Goal: Transaction & Acquisition: Purchase product/service

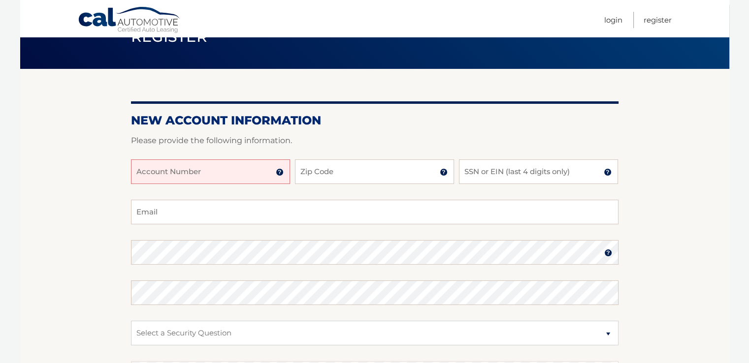
scroll to position [59, 0]
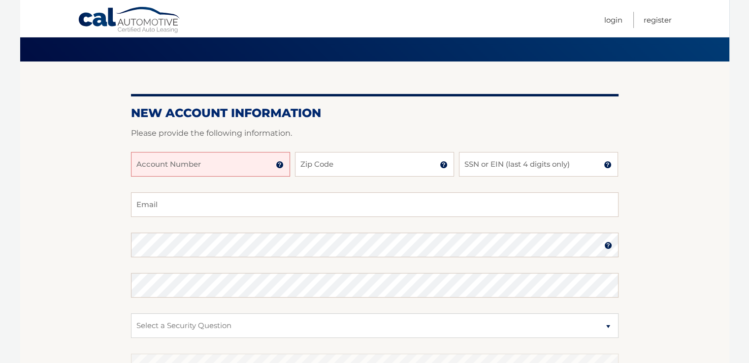
click at [192, 158] on input "Account Number" at bounding box center [210, 164] width 159 height 25
type input "44455973604"
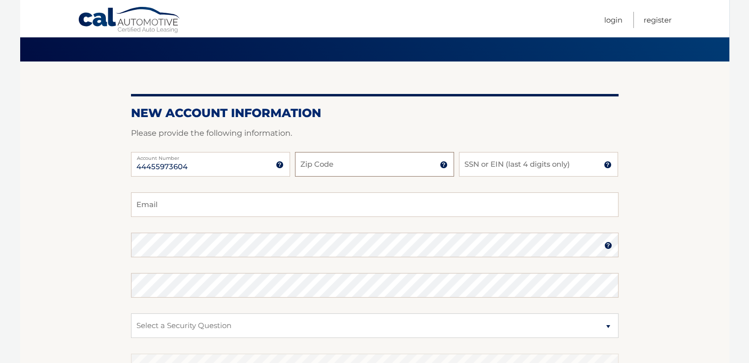
click at [343, 161] on input "Zip Code" at bounding box center [374, 164] width 159 height 25
type input "33407"
type input "jjm900@aol.com"
click at [469, 163] on input "SSN or EIN (last 4 digits only)" at bounding box center [538, 164] width 159 height 25
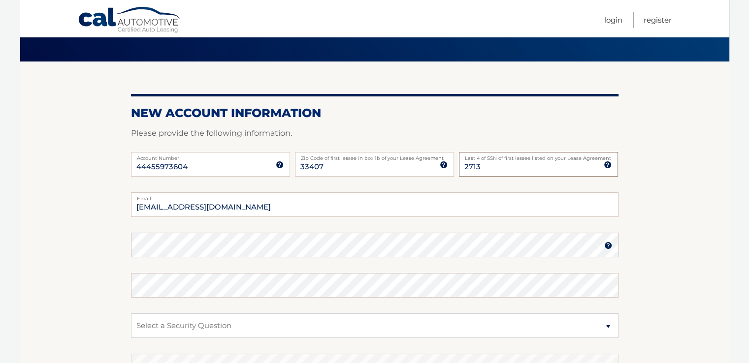
type input "2713"
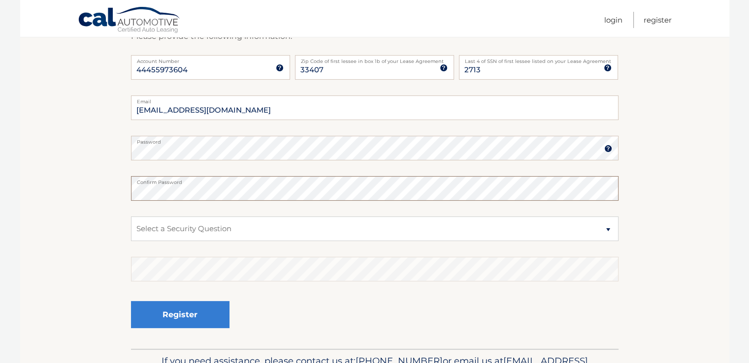
scroll to position [158, 0]
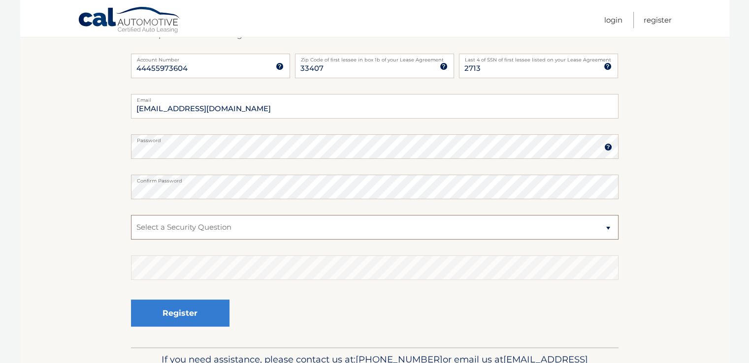
click at [606, 229] on select "Select a Security Question What was the name of your elementary school? What is…" at bounding box center [375, 227] width 488 height 25
select select "3"
click at [131, 215] on select "Select a Security Question What was the name of your elementary school? What is…" at bounding box center [375, 227] width 488 height 25
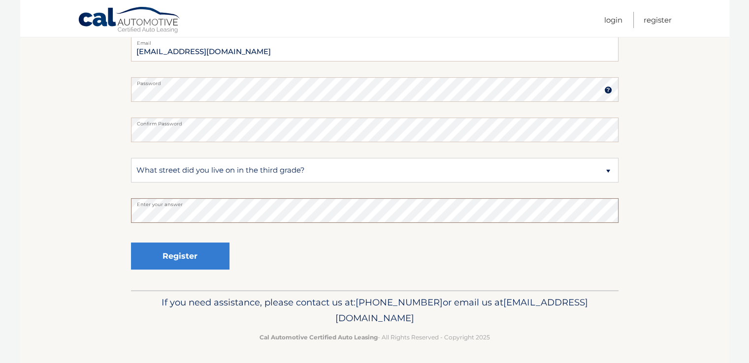
scroll to position [217, 0]
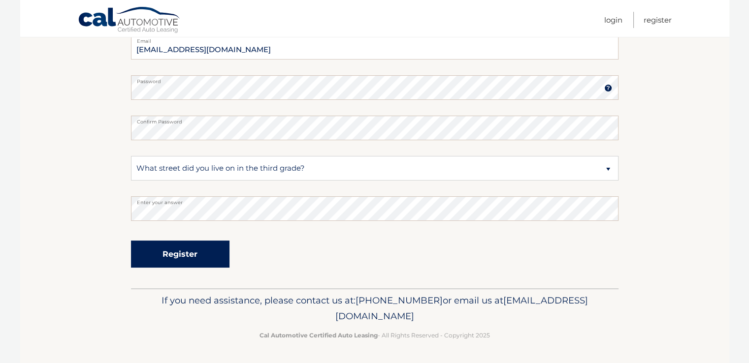
click at [209, 255] on button "Register" at bounding box center [180, 254] width 98 height 27
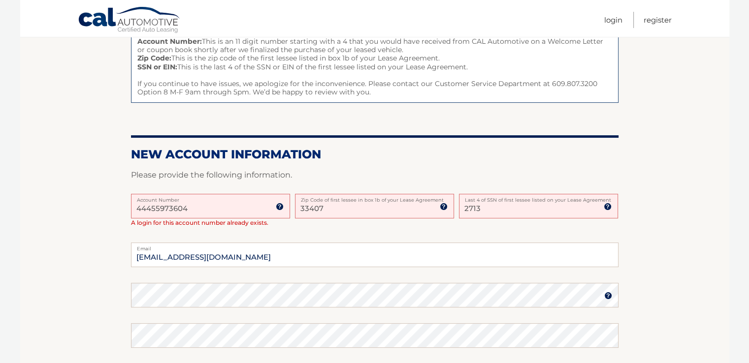
scroll to position [138, 0]
click at [617, 19] on link "Login" at bounding box center [613, 20] width 18 height 16
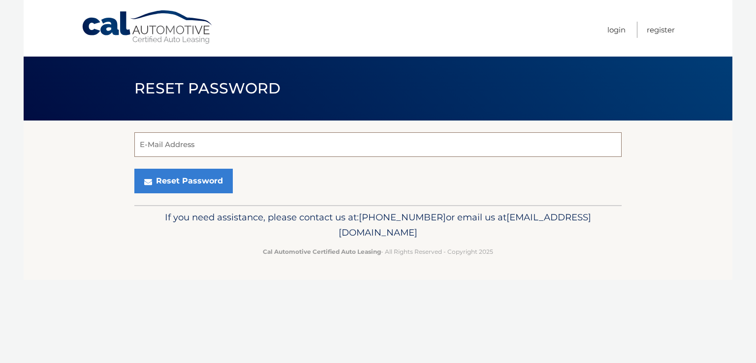
click at [244, 141] on input "E-Mail Address" at bounding box center [378, 144] width 488 height 25
type input "jjm900@aol.com"
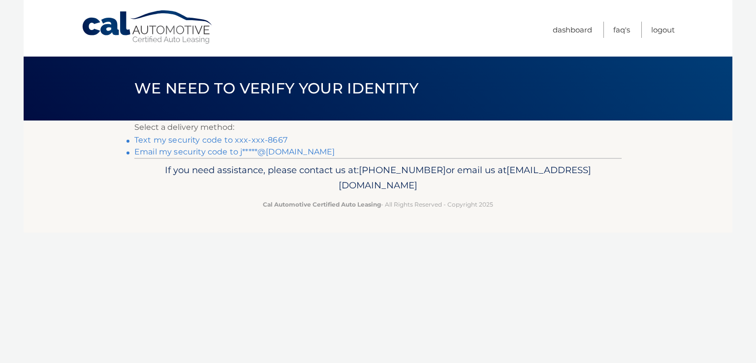
click at [222, 138] on link "Text my security code to xxx-xxx-8667" at bounding box center [210, 139] width 153 height 9
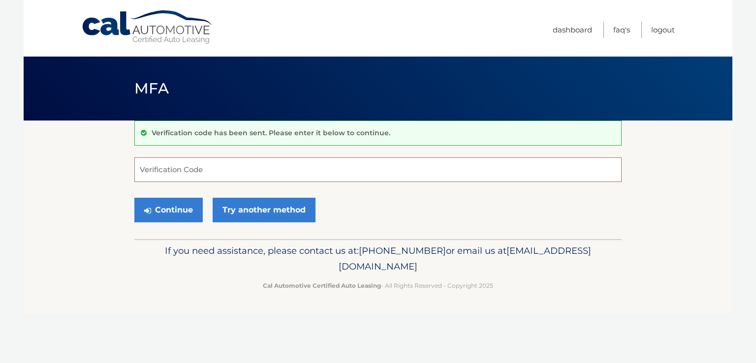
click at [327, 175] on input "Verification Code" at bounding box center [378, 170] width 488 height 25
type input "810414"
click at [184, 208] on button "Continue" at bounding box center [168, 210] width 68 height 25
click at [180, 208] on button "Continue" at bounding box center [168, 210] width 68 height 25
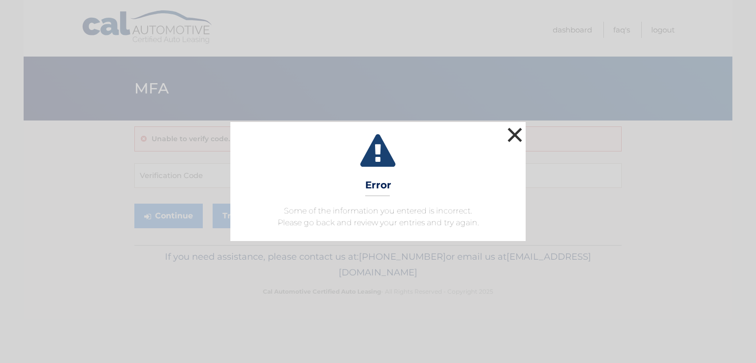
click at [513, 136] on button "×" at bounding box center [515, 135] width 20 height 20
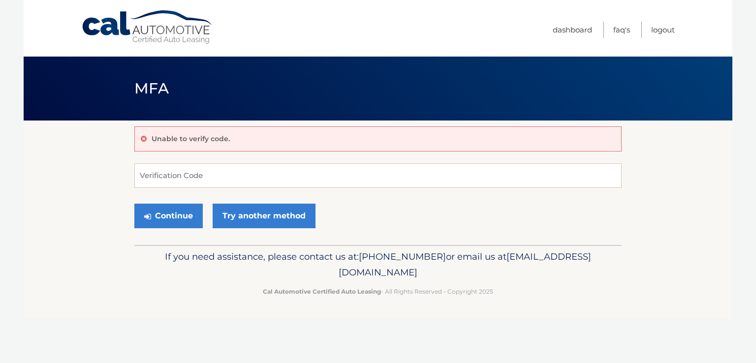
click at [216, 140] on p "Unable to verify code." at bounding box center [191, 138] width 78 height 9
click at [217, 138] on p "Unable to verify code." at bounding box center [191, 138] width 78 height 9
click at [142, 137] on icon at bounding box center [144, 138] width 6 height 7
click at [143, 138] on icon at bounding box center [144, 138] width 6 height 7
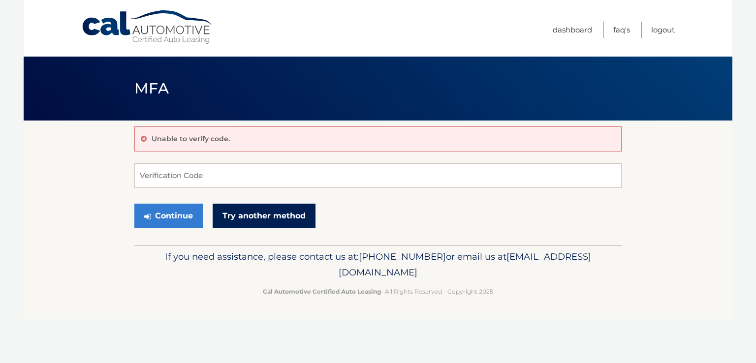
click at [246, 212] on link "Try another method" at bounding box center [264, 216] width 103 height 25
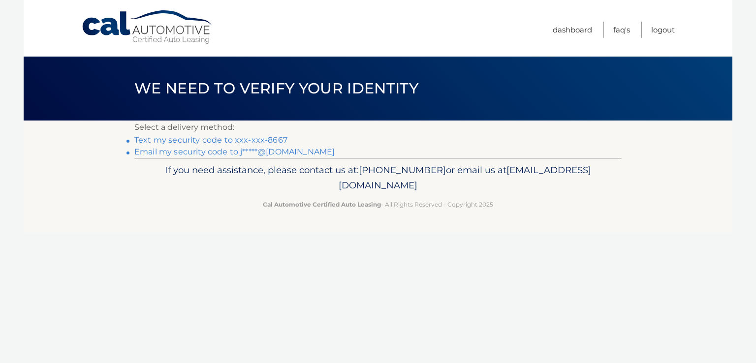
click at [216, 141] on link "Text my security code to xxx-xxx-8667" at bounding box center [210, 139] width 153 height 9
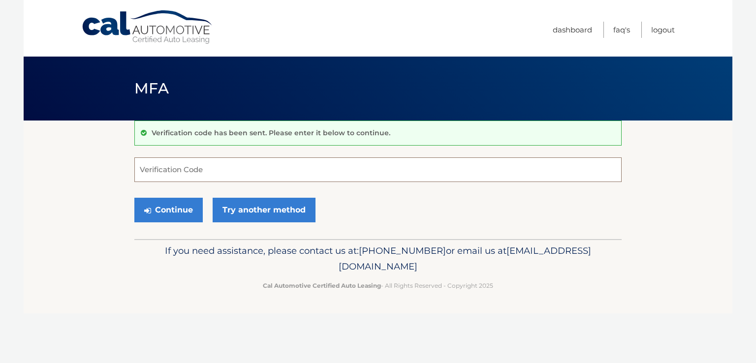
click at [169, 166] on input "Verification Code" at bounding box center [378, 170] width 488 height 25
type input "776387"
click at [173, 205] on button "Continue" at bounding box center [168, 210] width 68 height 25
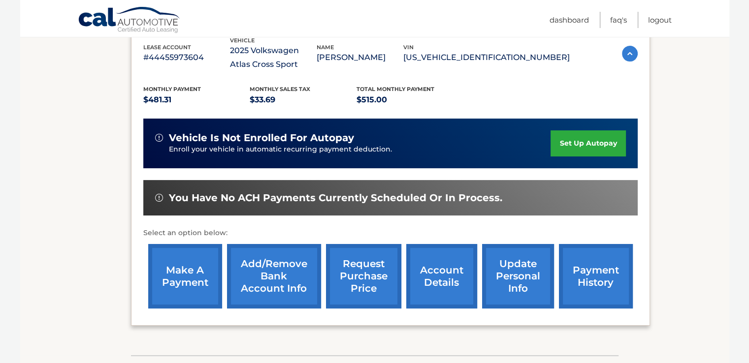
scroll to position [184, 0]
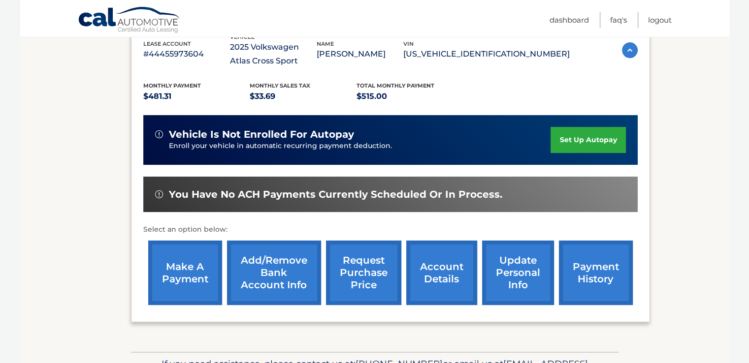
click at [187, 271] on link "make a payment" at bounding box center [185, 273] width 74 height 65
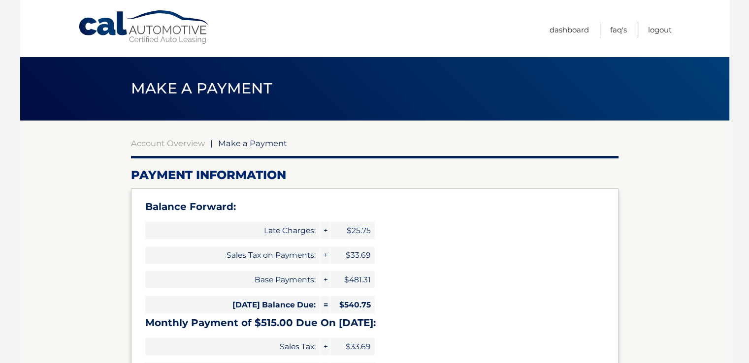
select select "NmI1YmMwNTEtMTkxNy00ODQ1LWE3ODItNjFjYWVmMWMwMTQy"
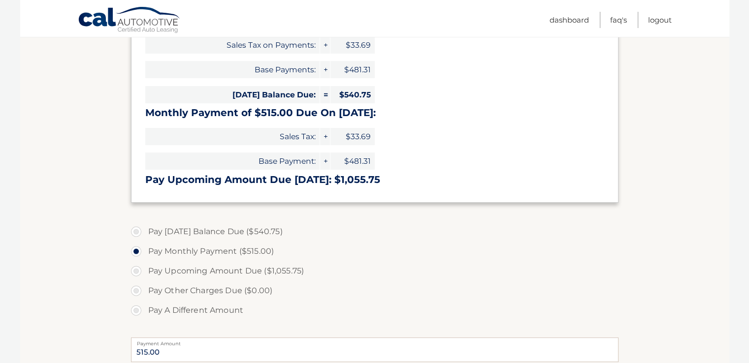
scroll to position [250, 0]
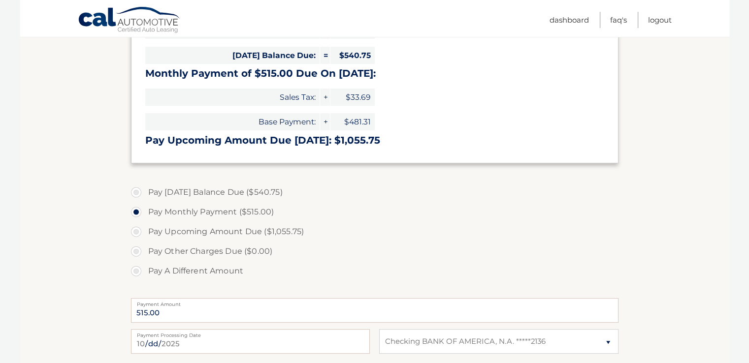
click at [142, 192] on label "Pay Today's Balance Due ($540.75)" at bounding box center [375, 193] width 488 height 20
click at [142, 192] on input "Pay Today's Balance Due ($540.75)" at bounding box center [140, 191] width 10 height 16
radio input "true"
type input "540.75"
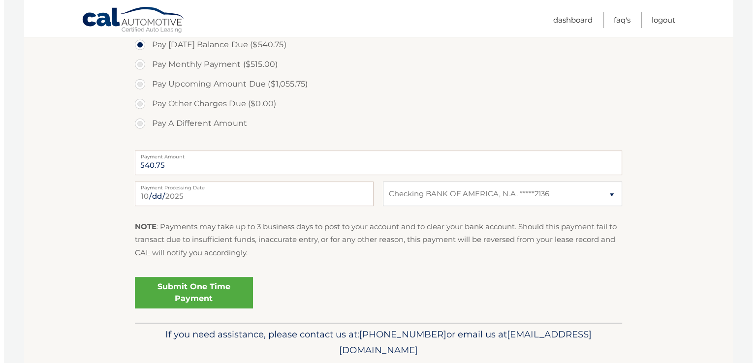
scroll to position [400, 0]
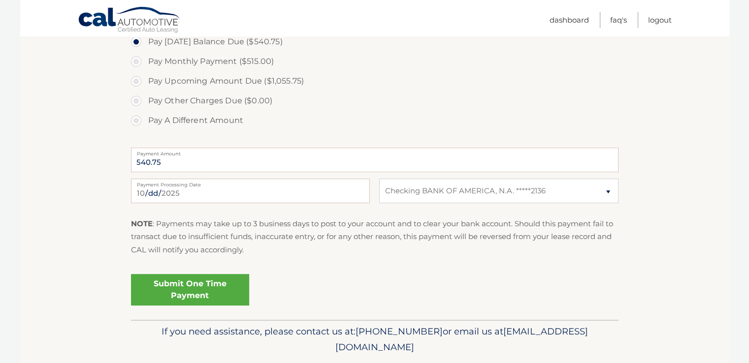
click at [201, 286] on link "Submit One Time Payment" at bounding box center [190, 290] width 118 height 32
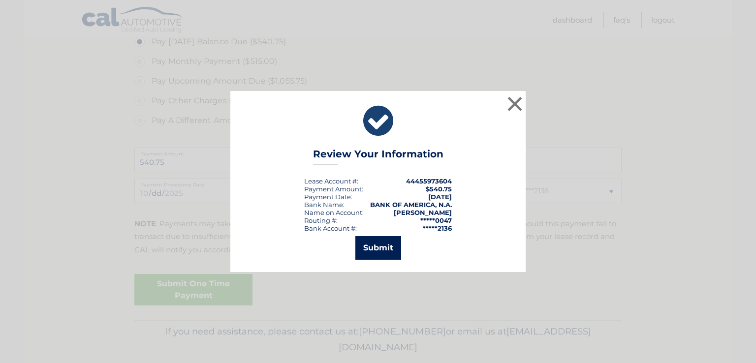
click at [390, 255] on button "Submit" at bounding box center [379, 248] width 46 height 24
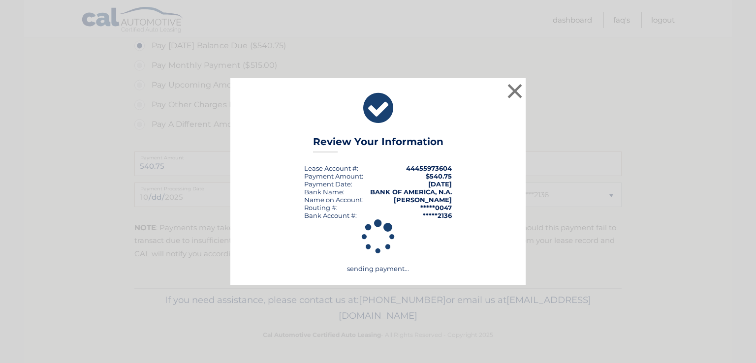
scroll to position [396, 0]
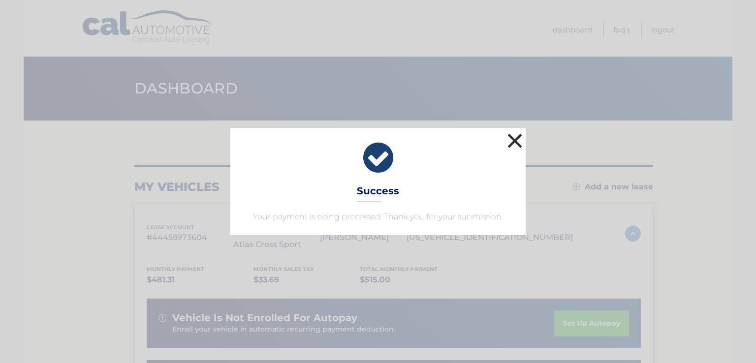
click at [516, 141] on button "×" at bounding box center [515, 141] width 20 height 20
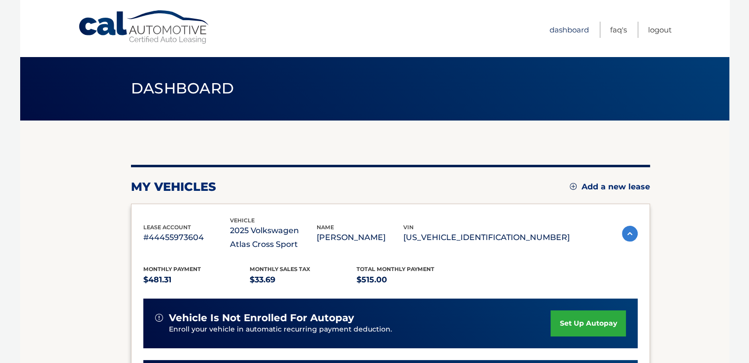
click at [575, 29] on link "Dashboard" at bounding box center [569, 30] width 39 height 16
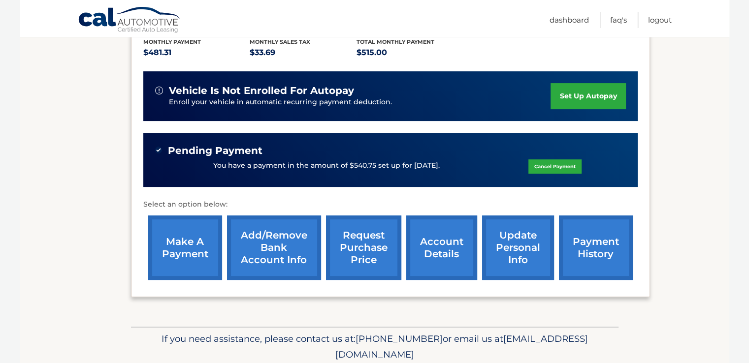
scroll to position [236, 0]
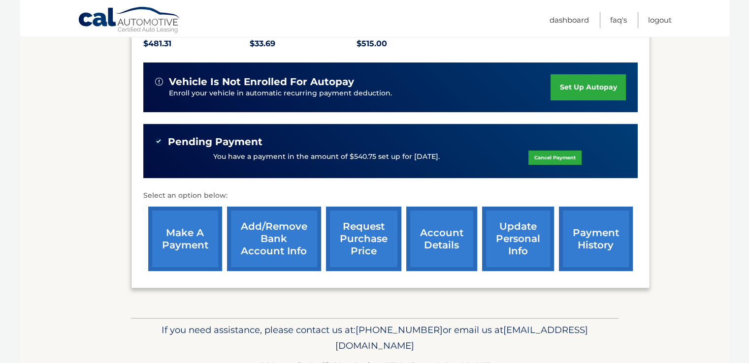
click at [597, 238] on link "payment history" at bounding box center [596, 239] width 74 height 65
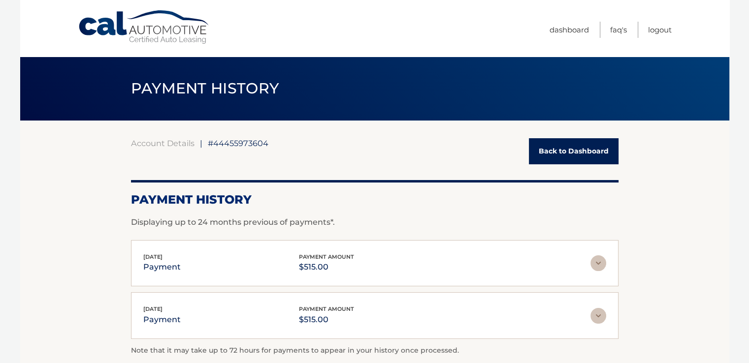
click at [579, 157] on link "Back to Dashboard" at bounding box center [574, 151] width 90 height 26
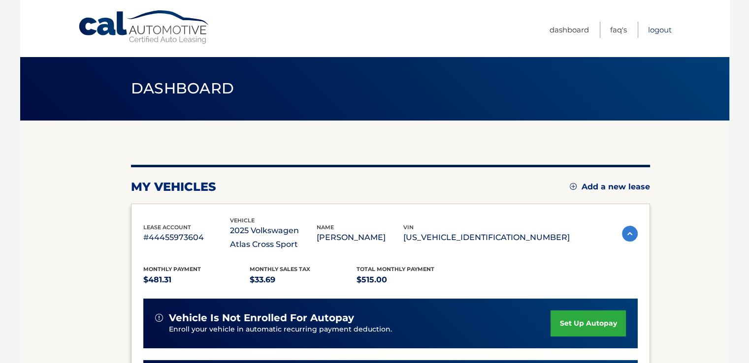
click at [661, 30] on link "Logout" at bounding box center [660, 30] width 24 height 16
